Goal: Transaction & Acquisition: Purchase product/service

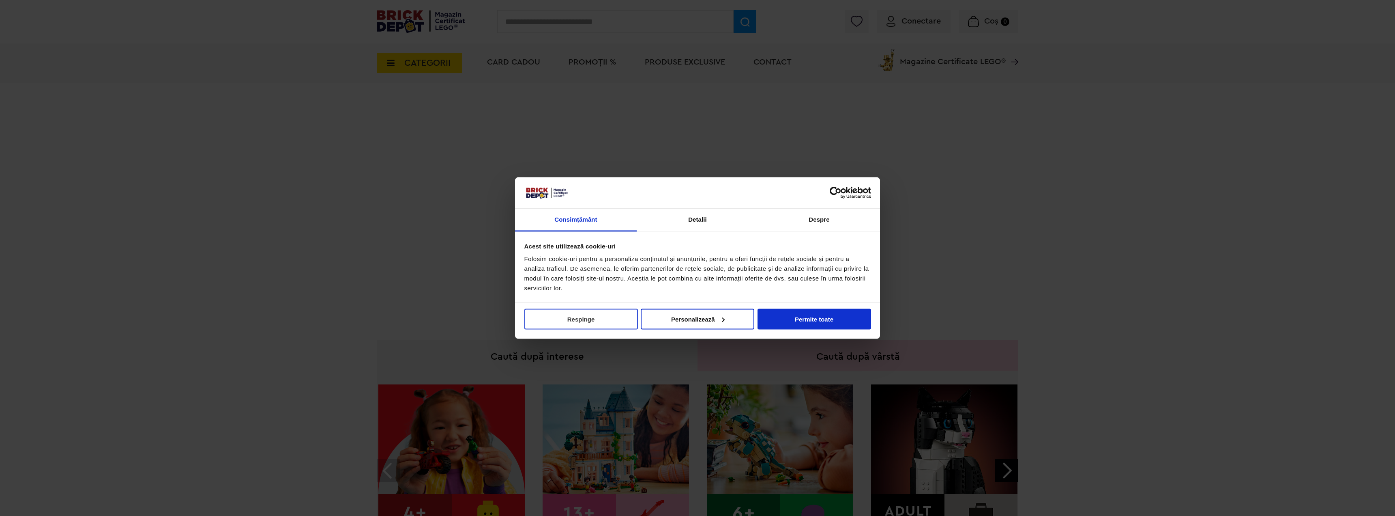
click at [596, 315] on button "Respinge" at bounding box center [581, 318] width 114 height 21
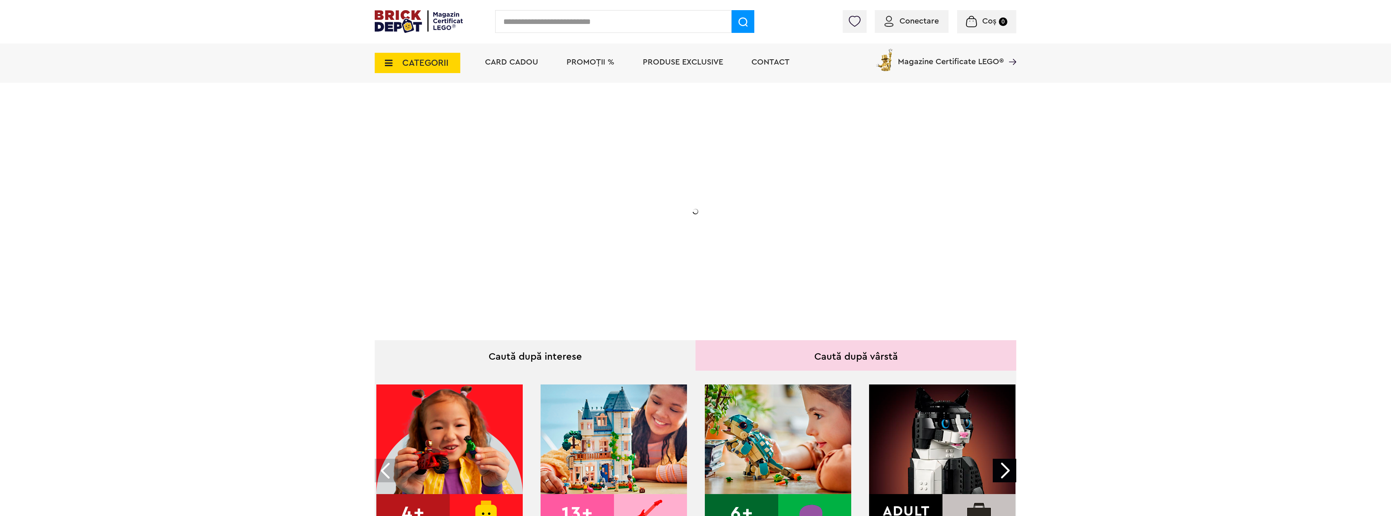
click at [535, 23] on input "text" at bounding box center [613, 21] width 236 height 23
type input "****"
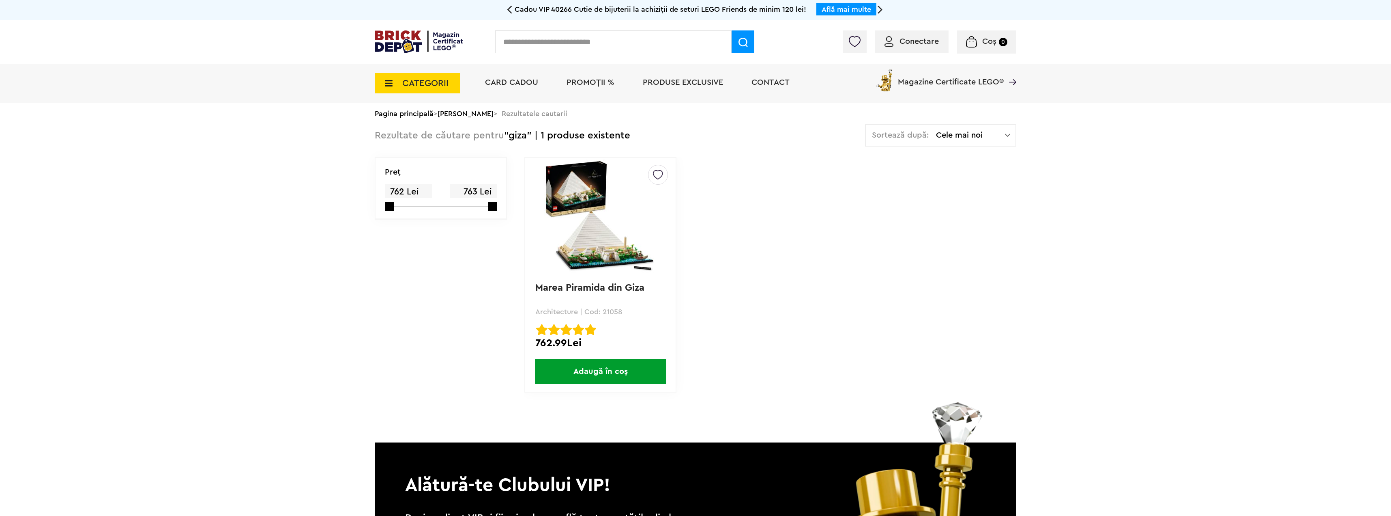
click at [614, 226] on img at bounding box center [601, 216] width 114 height 114
